Goal: Transaction & Acquisition: Subscribe to service/newsletter

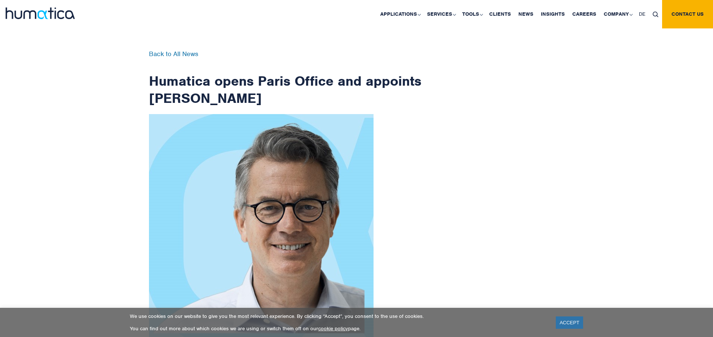
scroll to position [1193, 0]
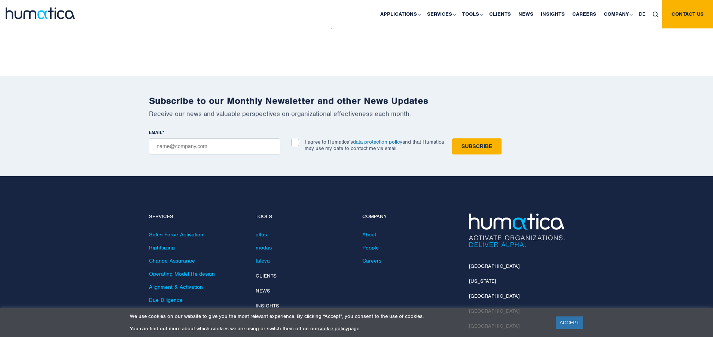
checkbox input "true"
type input "[EMAIL_ADDRESS][DOMAIN_NAME]"
click at [452, 138] on input "Subscribe" at bounding box center [476, 146] width 49 height 16
